Goal: Task Accomplishment & Management: Manage account settings

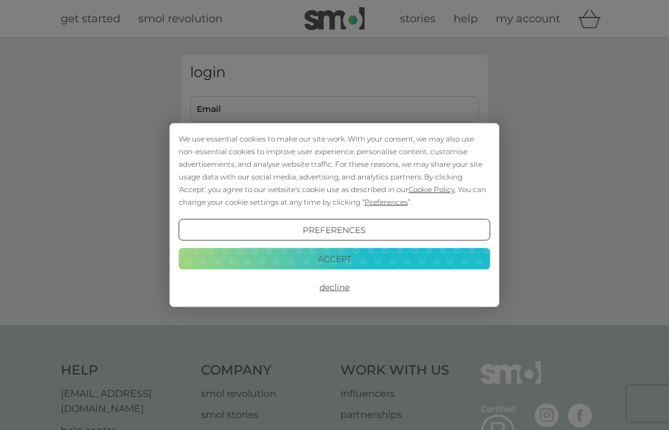
click at [343, 288] on button "Decline" at bounding box center [335, 287] width 312 height 22
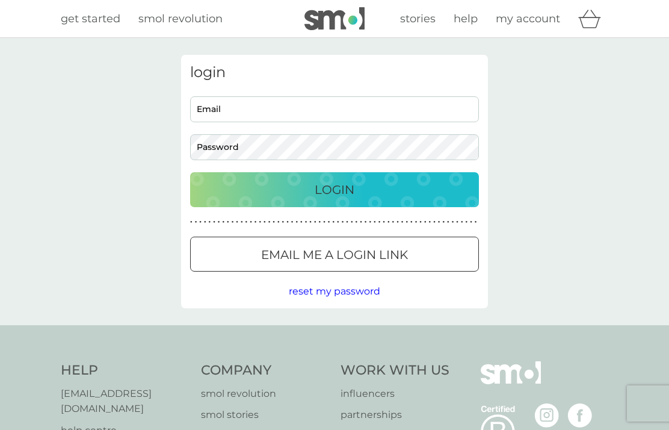
click at [439, 111] on input "Email" at bounding box center [334, 109] width 289 height 26
type input "sjmackay@live.com"
click at [435, 178] on button "Login" at bounding box center [334, 189] width 289 height 35
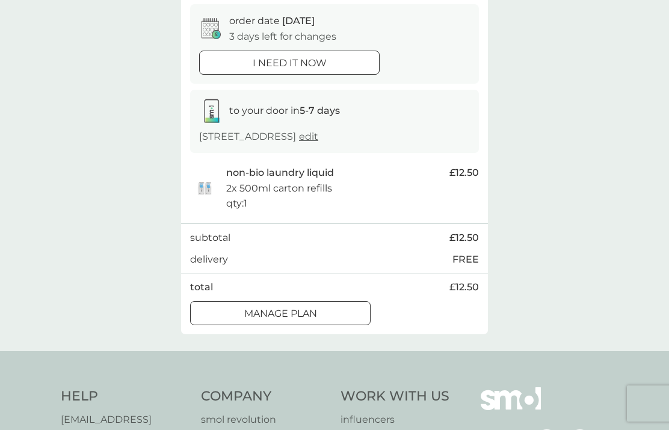
scroll to position [117, 0]
click at [332, 306] on div "Manage plan" at bounding box center [280, 313] width 179 height 16
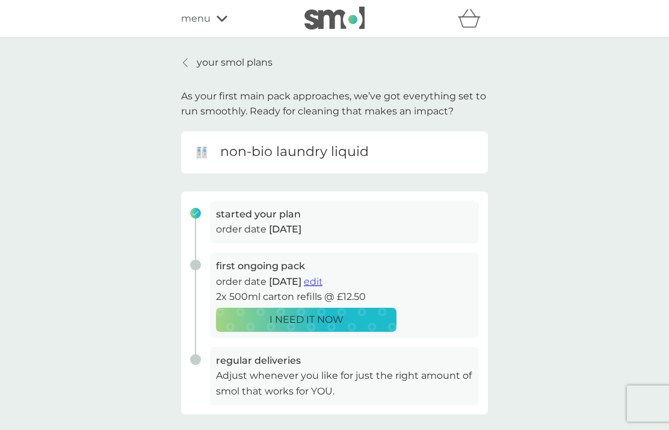
click at [323, 276] on span "edit" at bounding box center [313, 281] width 19 height 11
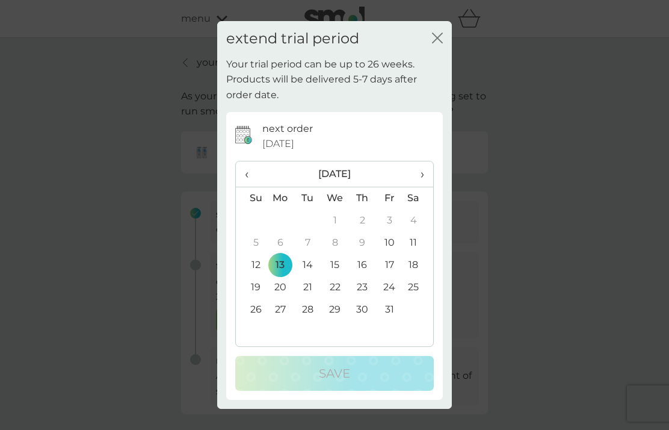
click at [419, 176] on span "›" at bounding box center [418, 173] width 12 height 25
click at [422, 175] on span "›" at bounding box center [418, 173] width 12 height 25
click at [419, 177] on span "›" at bounding box center [418, 173] width 12 height 25
click at [362, 216] on td "1" at bounding box center [362, 220] width 27 height 22
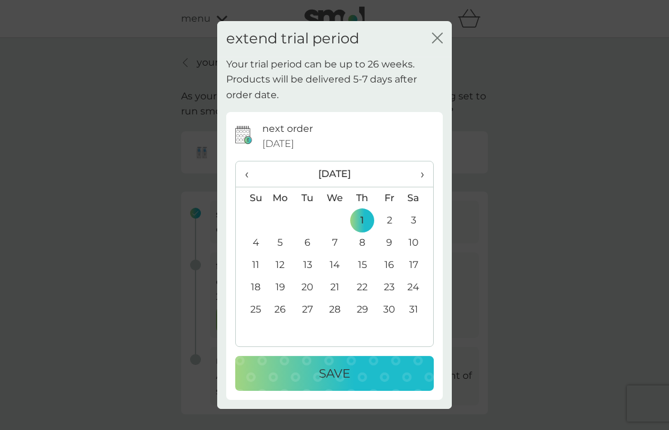
click at [397, 306] on td "30" at bounding box center [389, 310] width 27 height 22
click at [370, 365] on div "Save" at bounding box center [334, 373] width 175 height 19
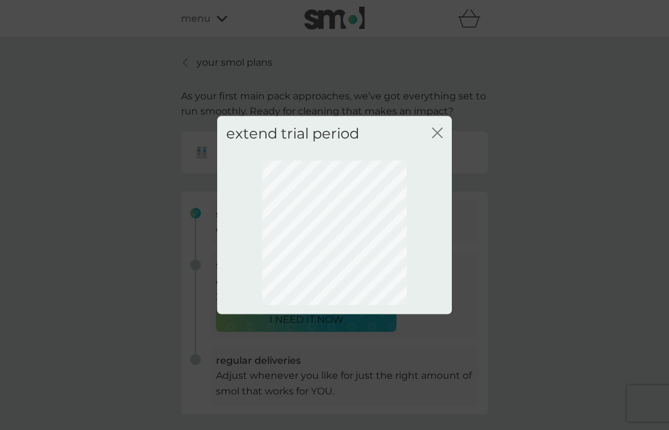
click at [504, 399] on div "extend trial period close" at bounding box center [334, 215] width 669 height 430
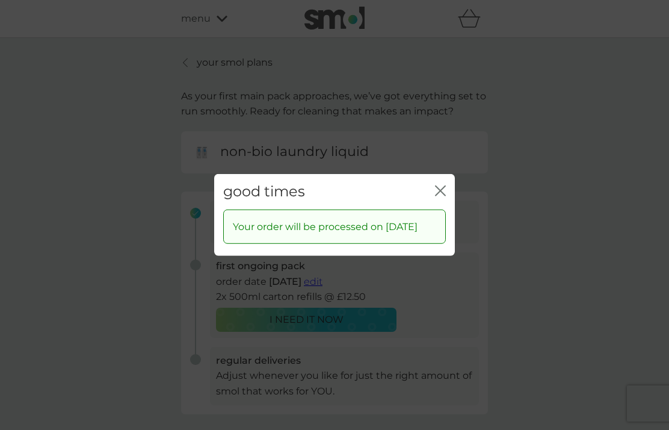
click at [442, 183] on div "close" at bounding box center [440, 191] width 11 height 17
click at [445, 187] on icon "close" at bounding box center [440, 190] width 11 height 11
